Goal: Information Seeking & Learning: Understand process/instructions

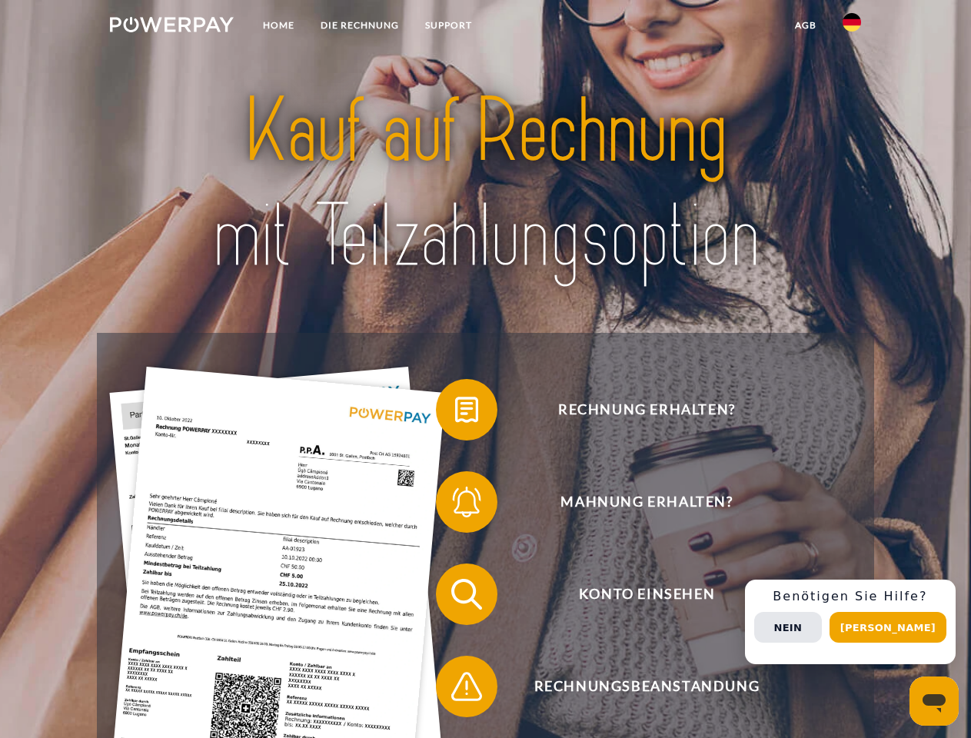
click at [172, 27] on img at bounding box center [172, 24] width 124 height 15
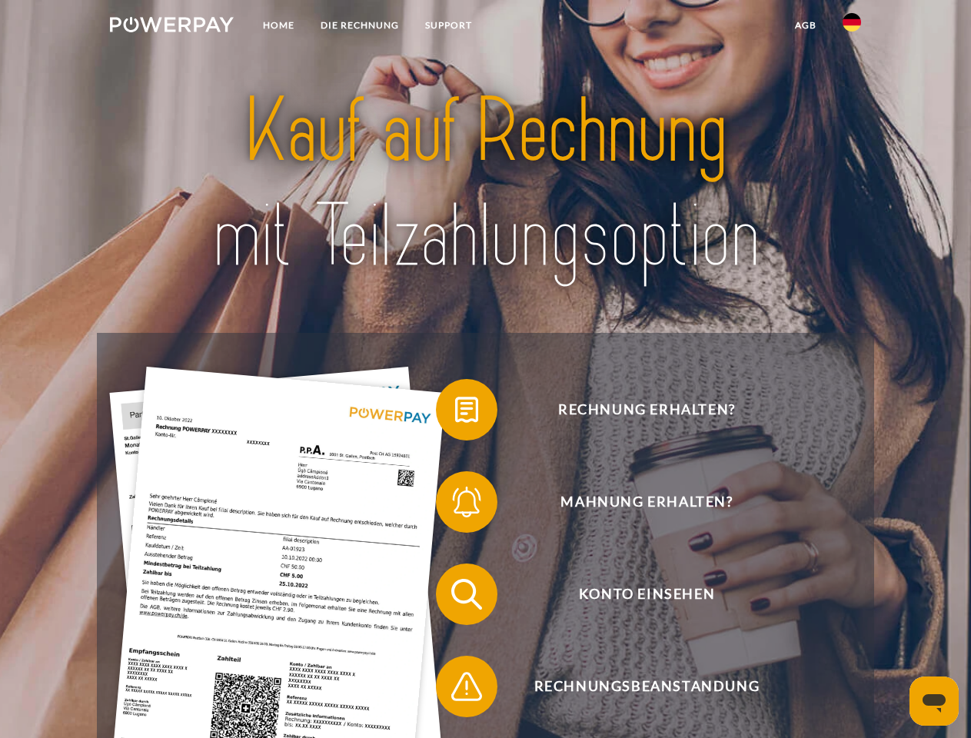
click at [852, 27] on img at bounding box center [852, 22] width 18 height 18
click at [805, 25] on link "agb" at bounding box center [806, 26] width 48 height 28
click at [455, 413] on span at bounding box center [443, 409] width 77 height 77
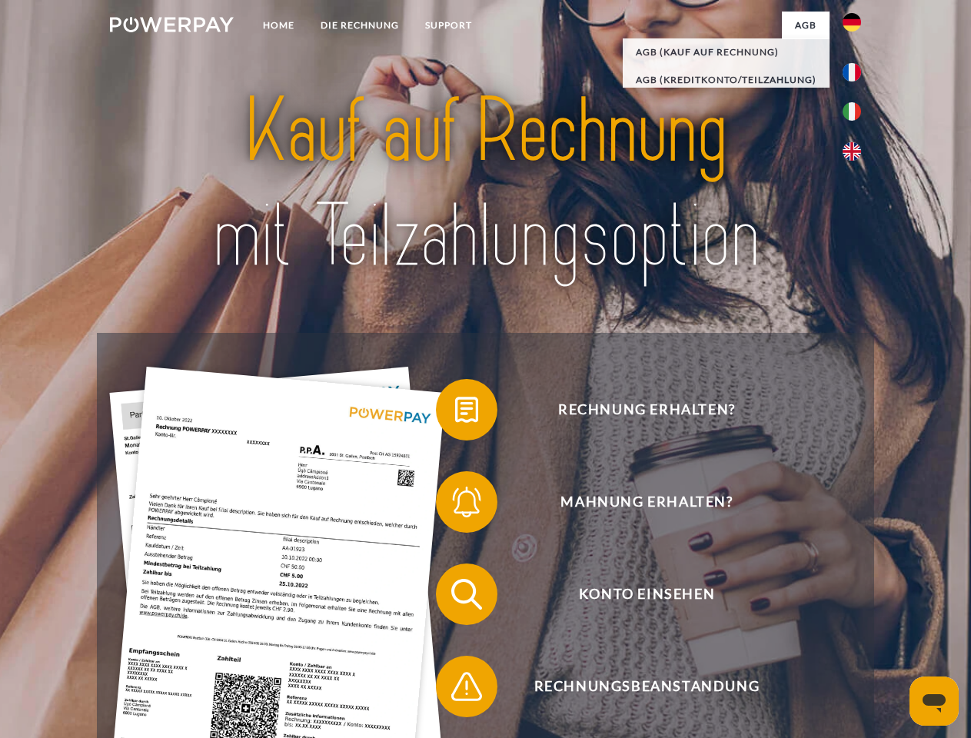
click at [455, 505] on span at bounding box center [443, 502] width 77 height 77
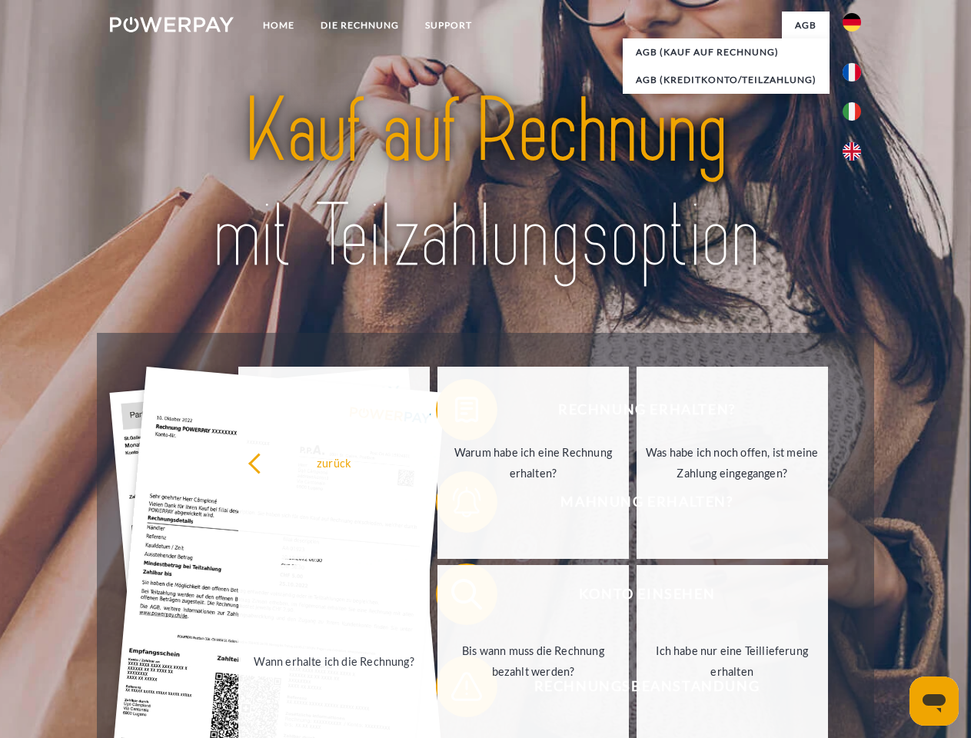
click at [455, 598] on link "Bis wann muss die Rechnung bezahlt werden?" at bounding box center [534, 661] width 192 height 192
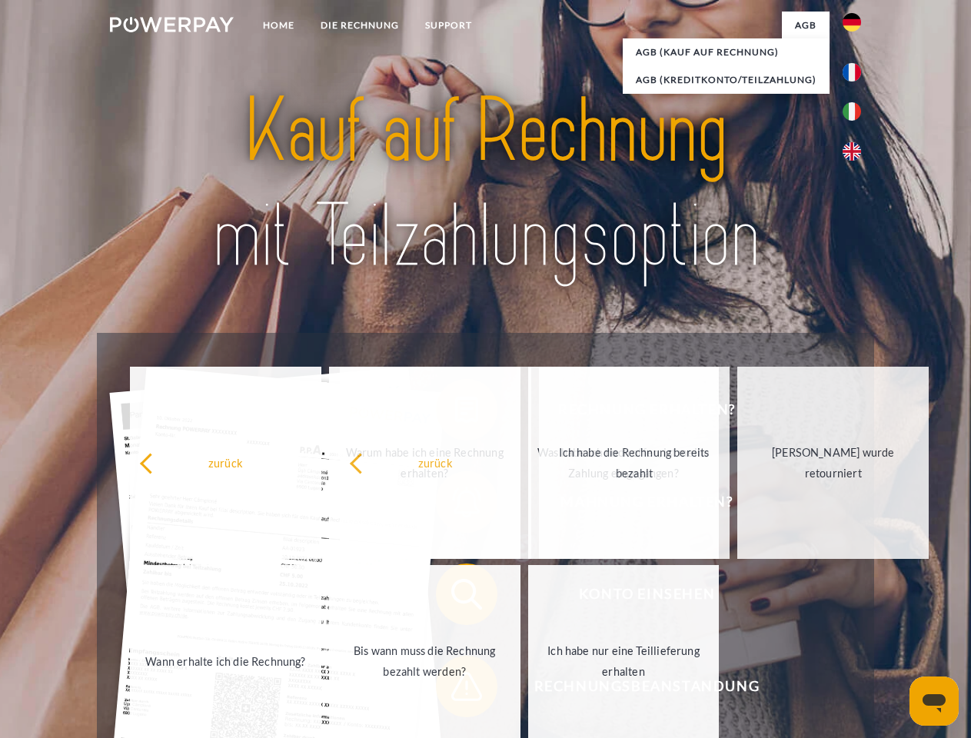
click at [455, 690] on span at bounding box center [443, 686] width 77 height 77
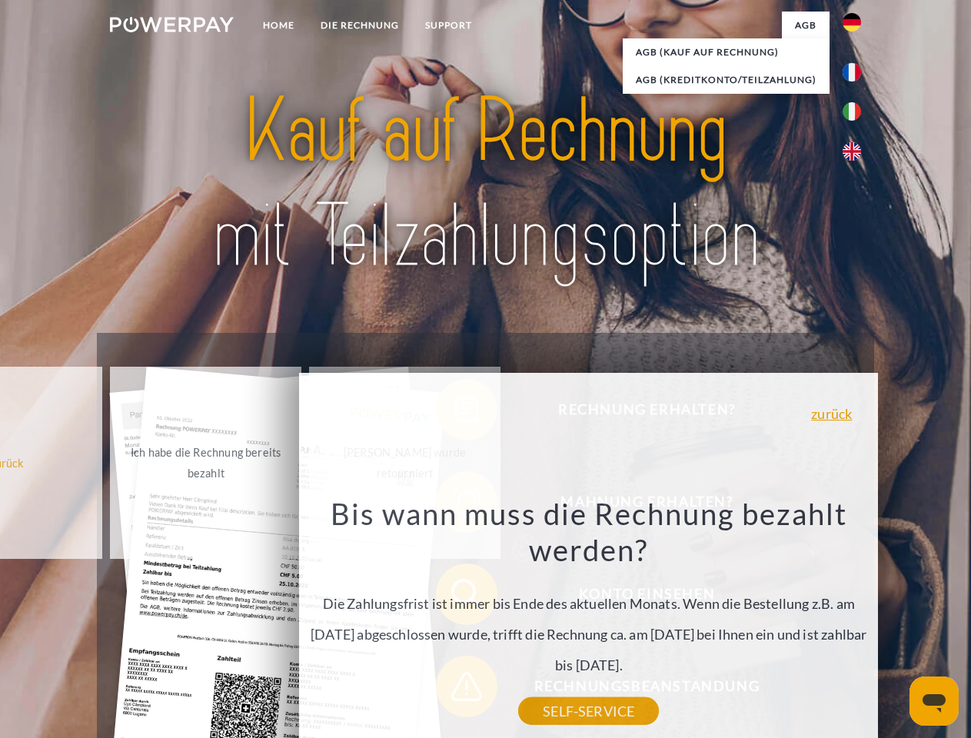
click at [856, 622] on div "Rechnung erhalten? Mahnung erhalten? Konto einsehen" at bounding box center [485, 640] width 777 height 615
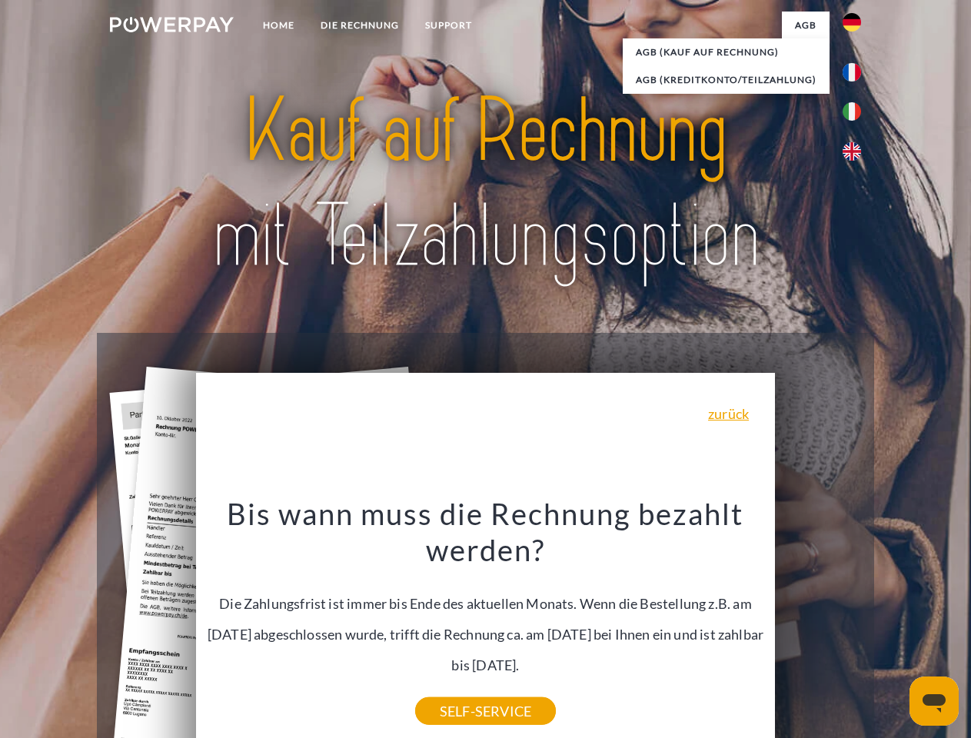
click at [818, 625] on span "Konto einsehen" at bounding box center [646, 595] width 377 height 62
